Goal: Transaction & Acquisition: Purchase product/service

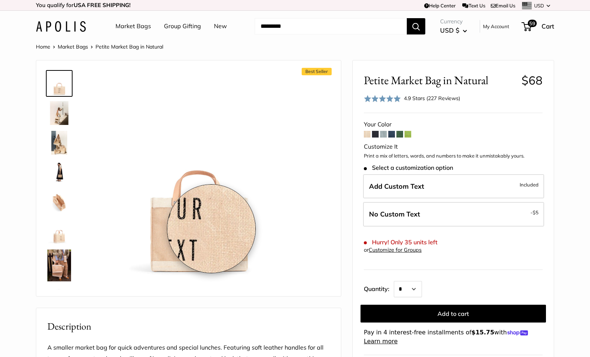
drag, startPoint x: 209, startPoint y: 229, endPoint x: 610, endPoint y: 147, distance: 408.9
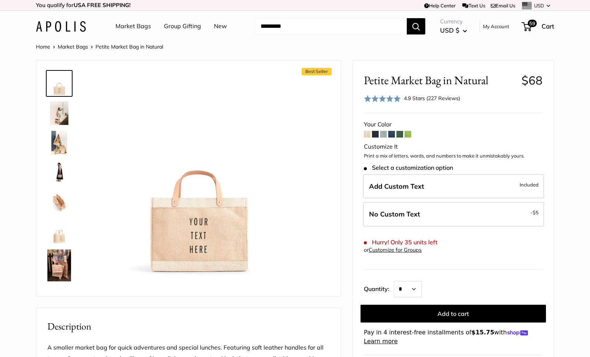
click at [401, 136] on span at bounding box center [400, 134] width 7 height 7
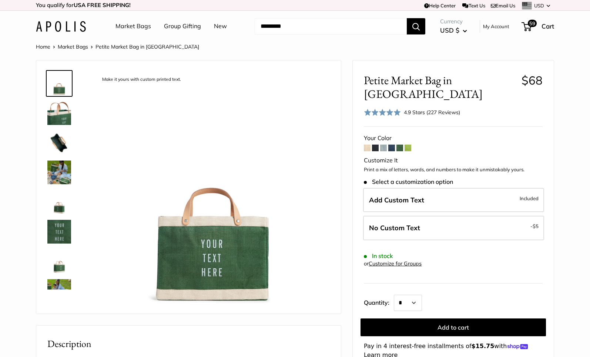
click at [407, 144] on span at bounding box center [408, 147] width 7 height 7
click at [391, 144] on span at bounding box center [391, 147] width 7 height 7
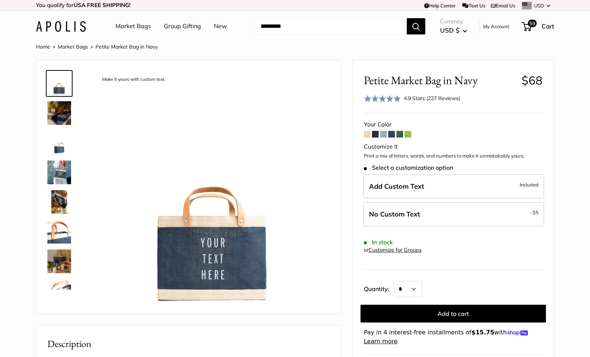
click at [387, 135] on span at bounding box center [383, 134] width 7 height 7
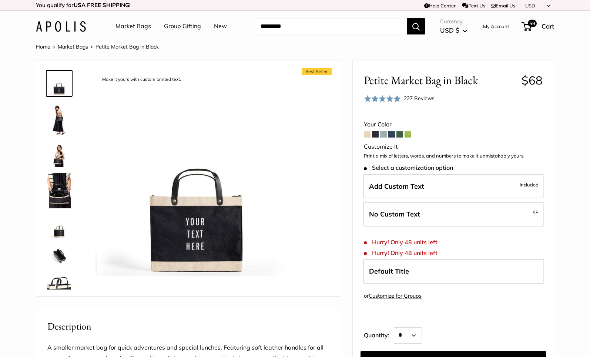
click at [403, 135] on span at bounding box center [400, 134] width 7 height 7
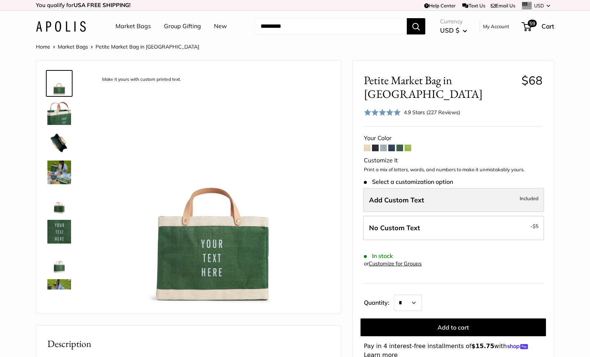
click at [452, 191] on label "Add Custom Text Included" at bounding box center [453, 200] width 181 height 24
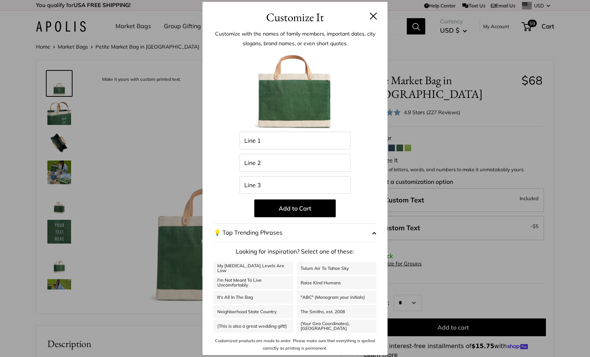
click at [371, 17] on button at bounding box center [373, 15] width 7 height 7
